Goal: Information Seeking & Learning: Learn about a topic

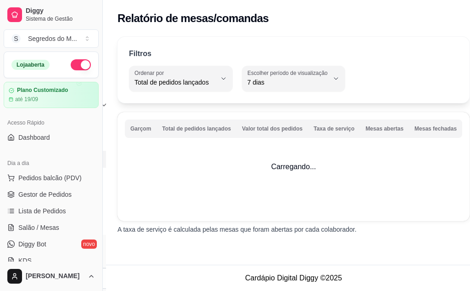
select select "TOTAL_OF_ORDERS"
select select "7"
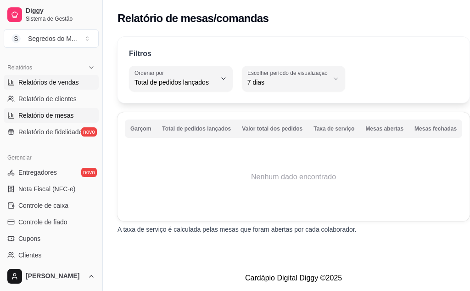
click at [67, 83] on span "Relatórios de vendas" at bounding box center [48, 82] width 61 height 9
select select "ALL"
select select "0"
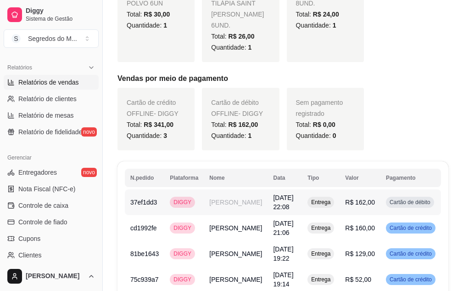
scroll to position [429, 0]
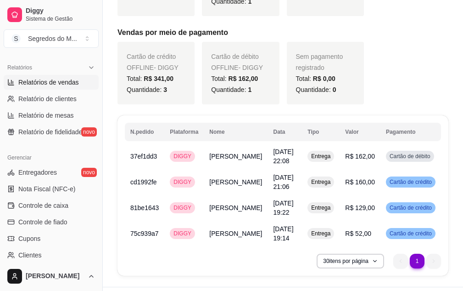
click at [414, 254] on li "1" at bounding box center [417, 261] width 14 height 14
click at [368, 254] on button "30 itens por página" at bounding box center [351, 261] width 68 height 15
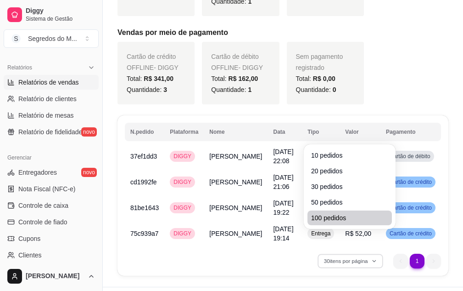
click at [332, 215] on span "100 pedidos" at bounding box center [349, 217] width 77 height 9
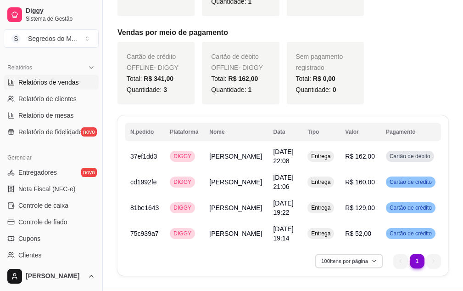
click at [376, 258] on icon "button" at bounding box center [375, 261] width 6 height 6
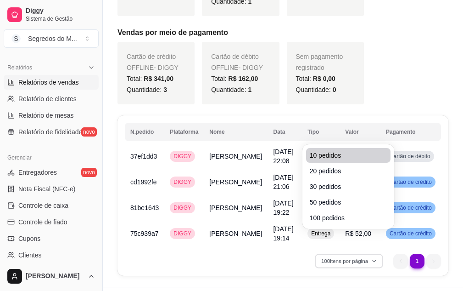
click at [348, 153] on span "10 pedidos" at bounding box center [348, 155] width 77 height 9
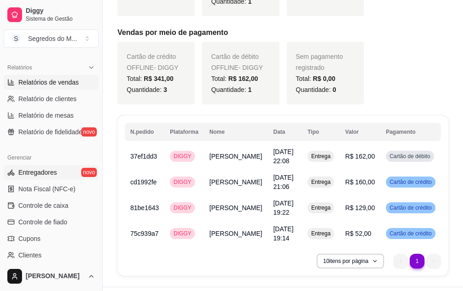
click at [58, 170] on link "Entregadores novo" at bounding box center [51, 172] width 95 height 15
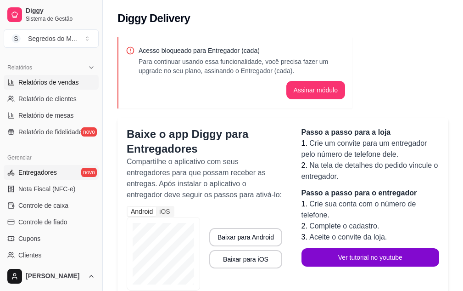
click at [71, 78] on span "Relatórios de vendas" at bounding box center [48, 82] width 61 height 9
select select "ALL"
select select "0"
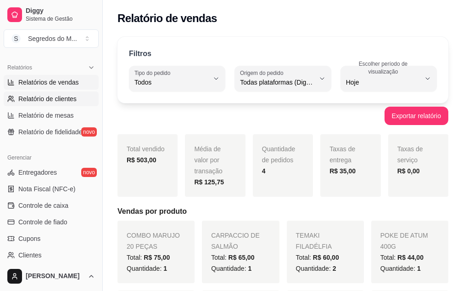
click at [66, 96] on span "Relatório de clientes" at bounding box center [47, 98] width 58 height 9
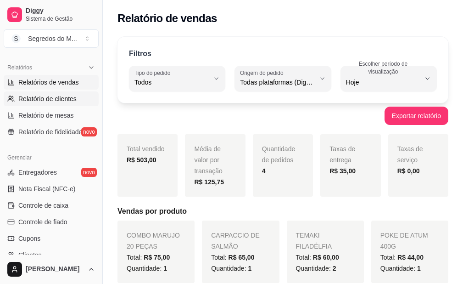
select select "30"
select select "HIGHEST_TOTAL_SPENT_WITH_ORDERS"
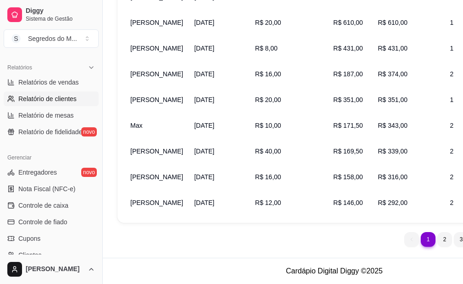
scroll to position [90, 0]
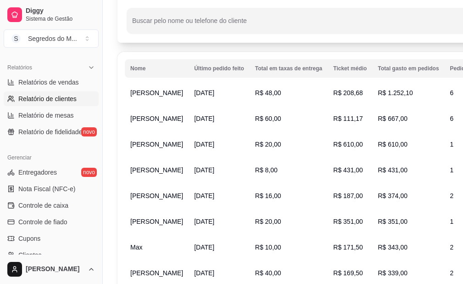
click at [203, 87] on td "[DATE]" at bounding box center [219, 93] width 61 height 26
click at [206, 91] on span "[DATE]" at bounding box center [204, 92] width 20 height 7
click at [146, 92] on span "[PERSON_NAME]" at bounding box center [156, 92] width 53 height 7
click at [378, 92] on span "R$ 1.252,10" at bounding box center [395, 92] width 35 height 7
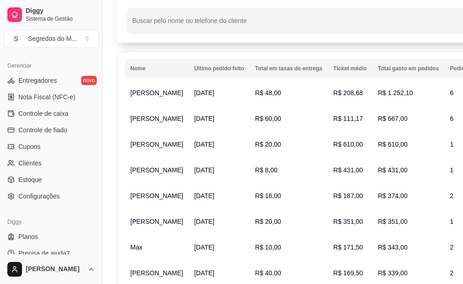
scroll to position [370, 0]
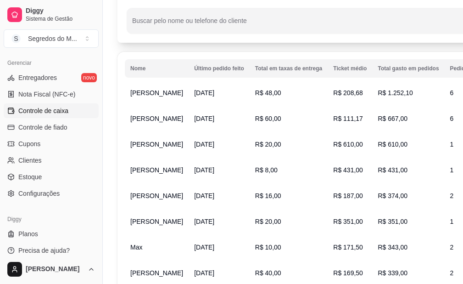
click at [48, 109] on span "Controle de caixa" at bounding box center [43, 110] width 50 height 9
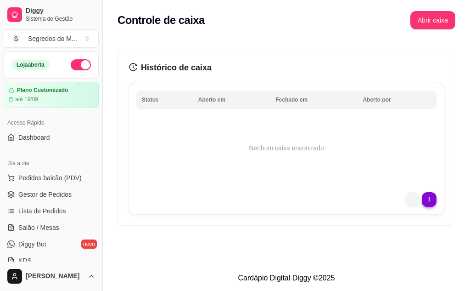
click at [80, 63] on button "button" at bounding box center [81, 64] width 20 height 11
